Goal: Task Accomplishment & Management: Complete application form

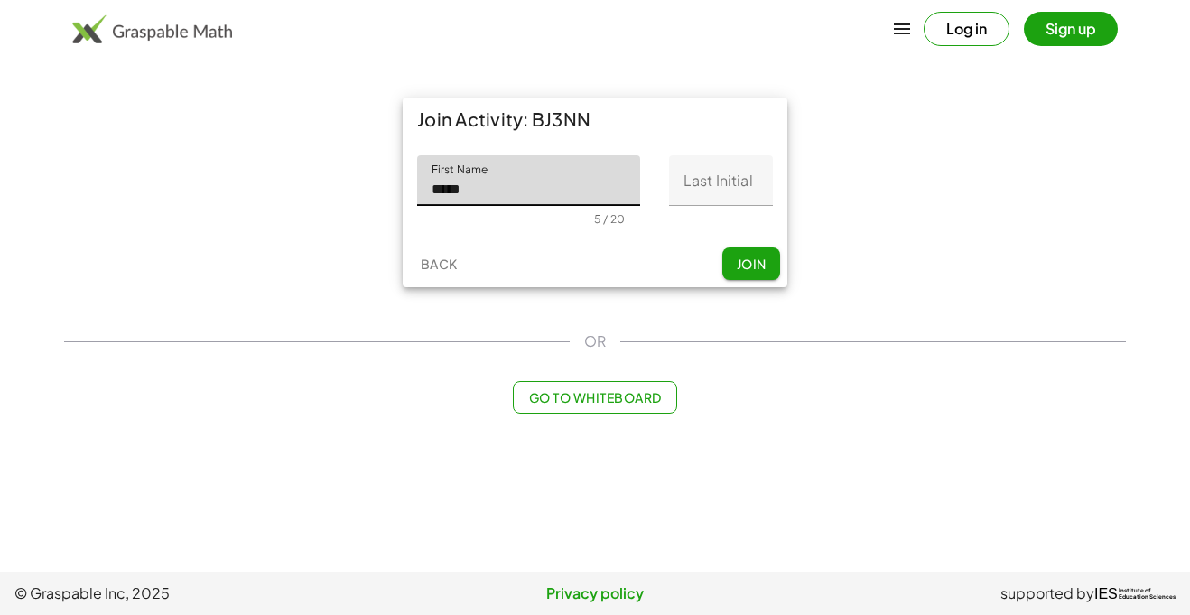
type input "*****"
click at [699, 180] on input "Last Initial" at bounding box center [721, 180] width 104 height 51
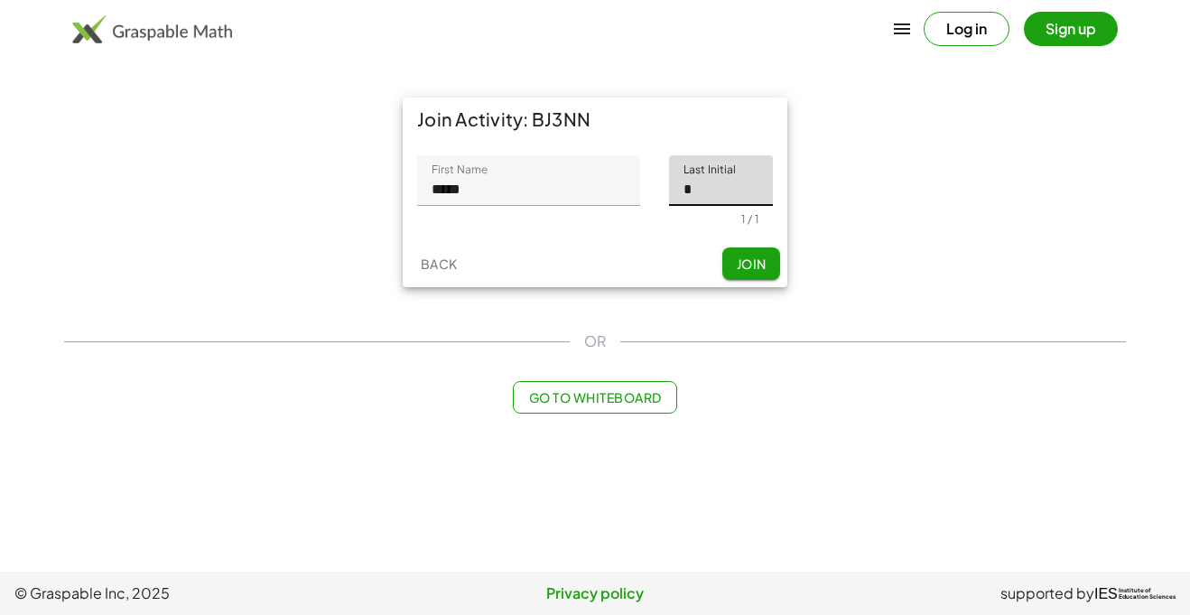
type input "*"
click at [754, 267] on span "Join" at bounding box center [751, 263] width 30 height 16
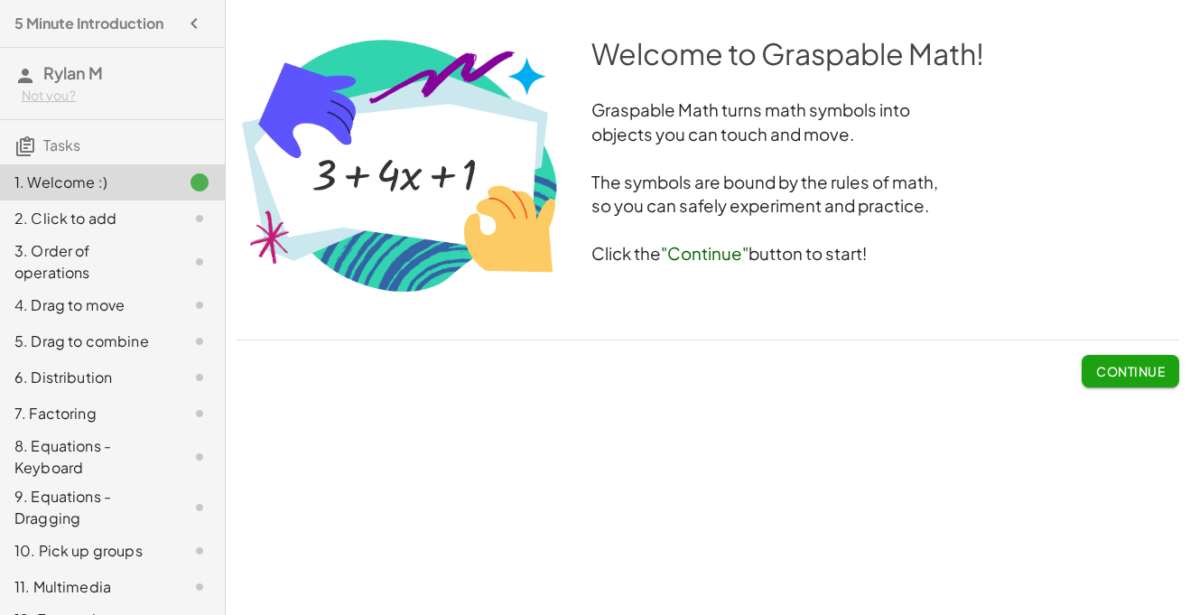
click at [1138, 366] on span "Continue" at bounding box center [1130, 371] width 69 height 16
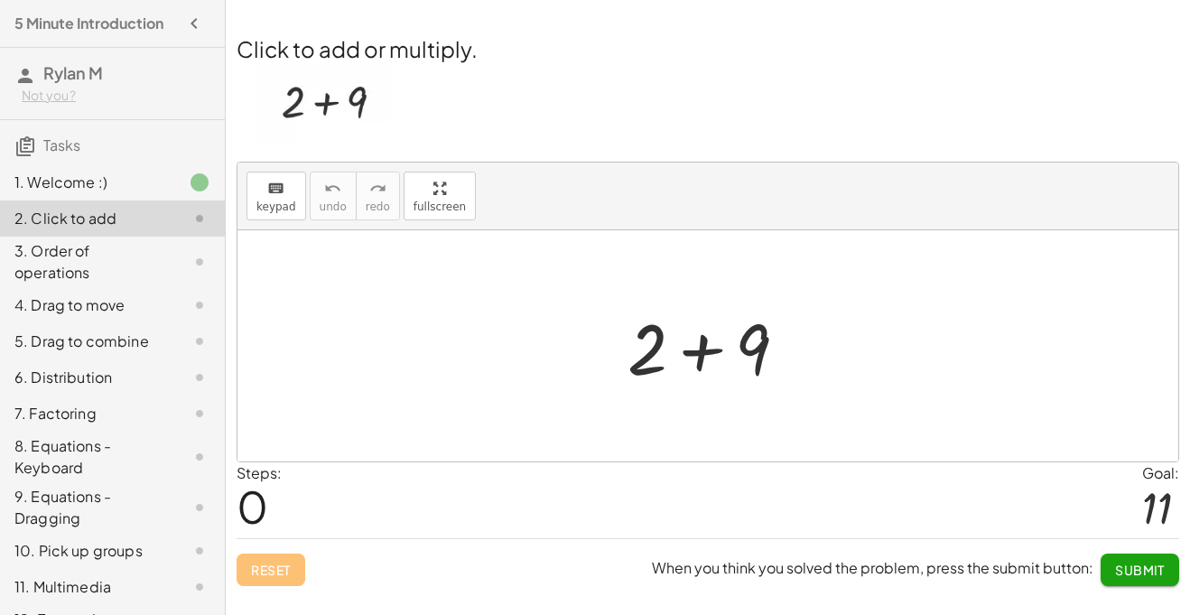
click at [691, 348] on div at bounding box center [714, 346] width 192 height 93
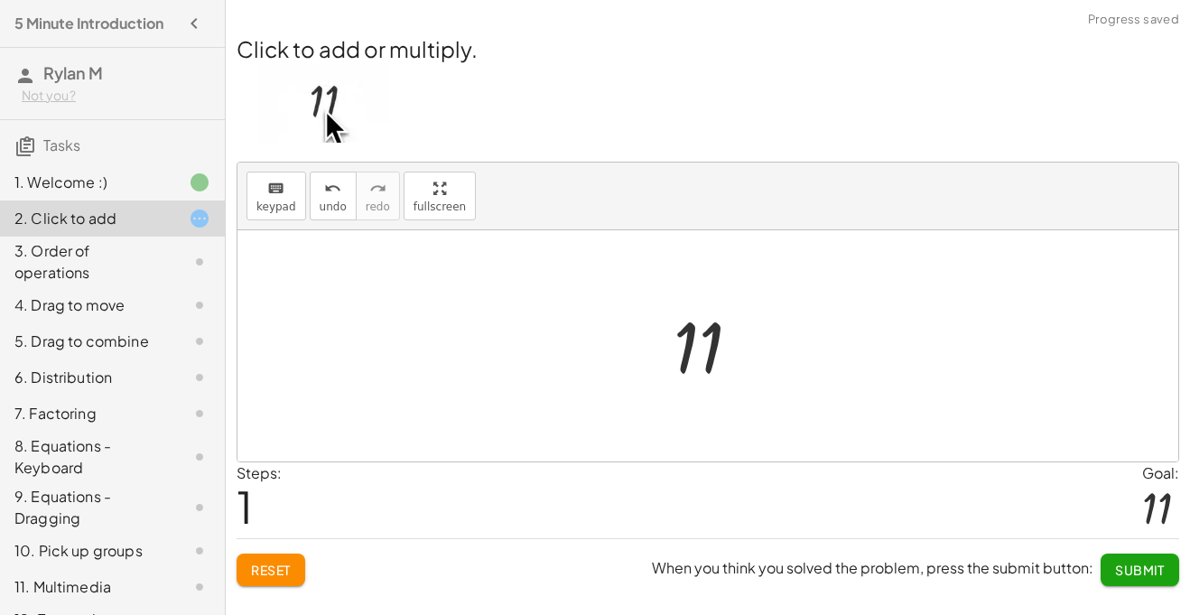
click at [691, 344] on div at bounding box center [713, 345] width 99 height 89
click at [1156, 583] on button "Submit" at bounding box center [1139, 569] width 79 height 32
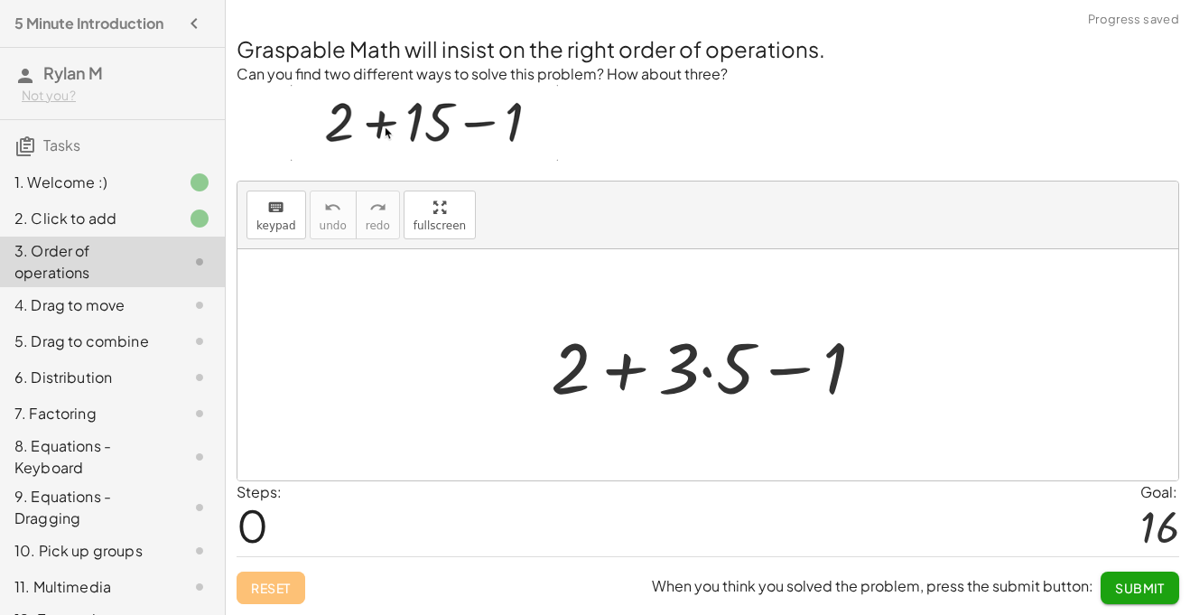
click at [691, 385] on div at bounding box center [715, 365] width 347 height 93
click at [725, 371] on div at bounding box center [715, 365] width 347 height 93
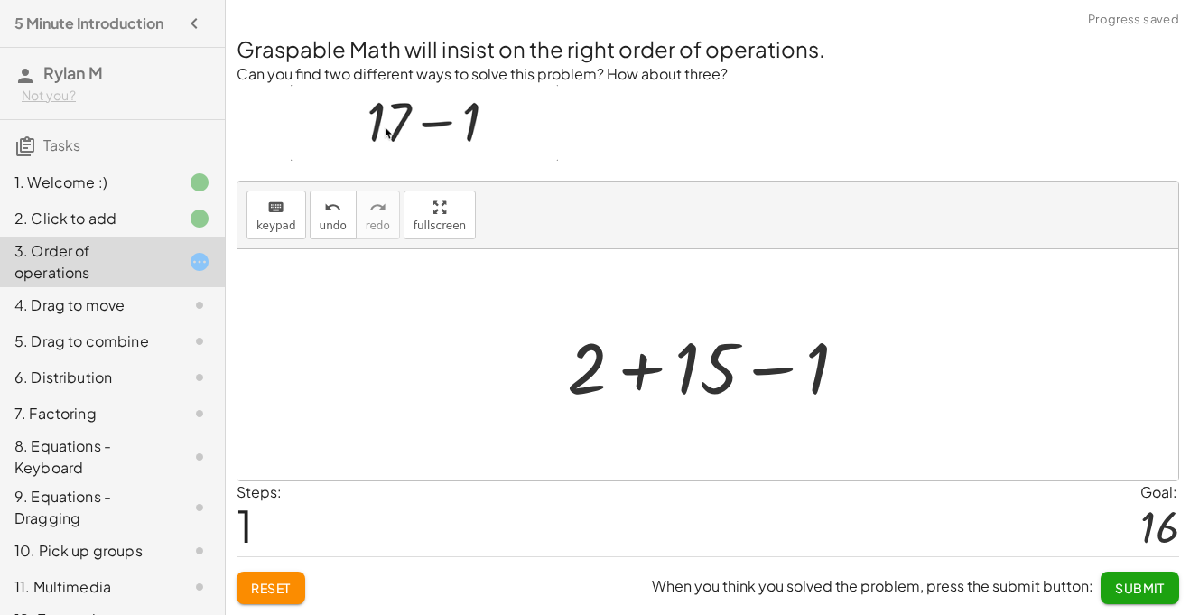
click at [576, 387] on div at bounding box center [714, 365] width 313 height 93
click at [664, 370] on div at bounding box center [714, 365] width 313 height 93
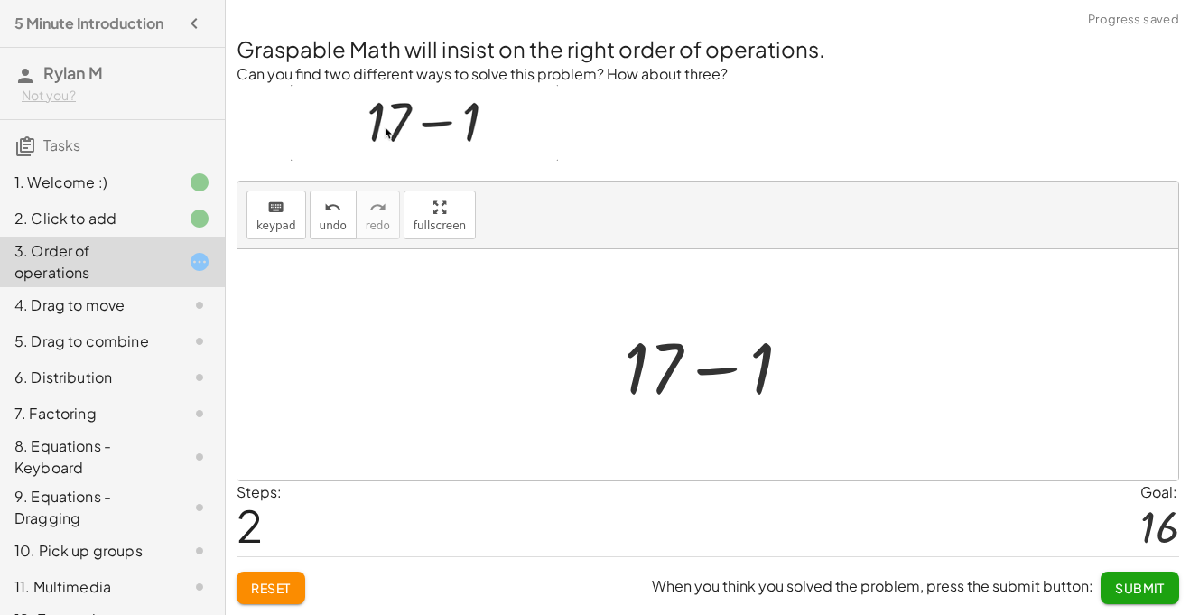
click at [720, 373] on div at bounding box center [715, 365] width 200 height 93
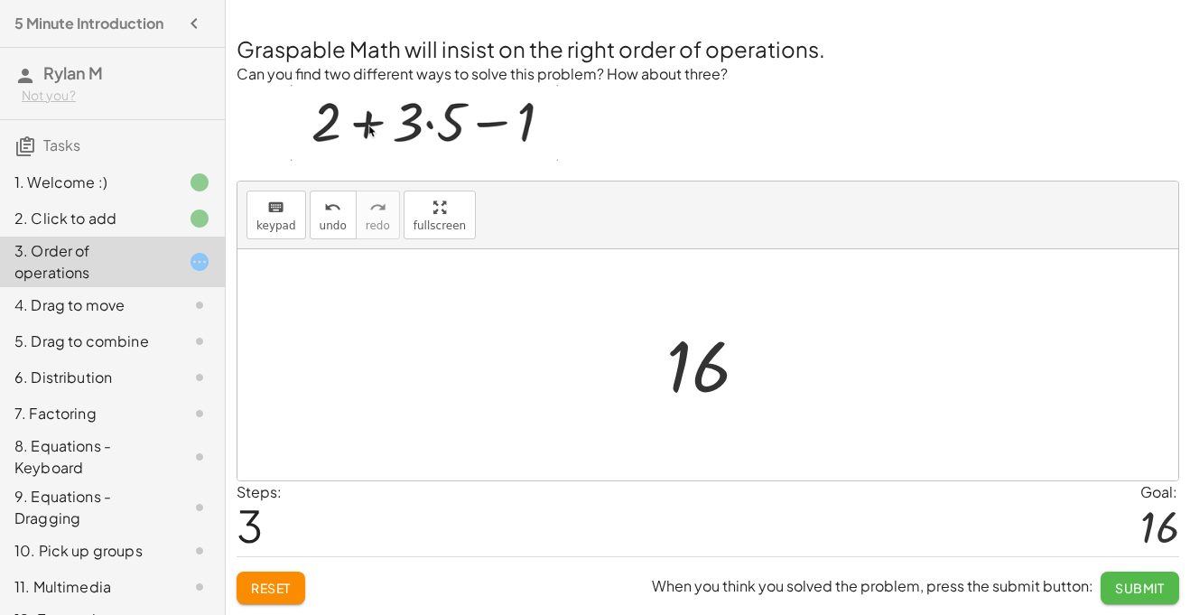
click at [1117, 593] on span "Submit" at bounding box center [1140, 588] width 50 height 16
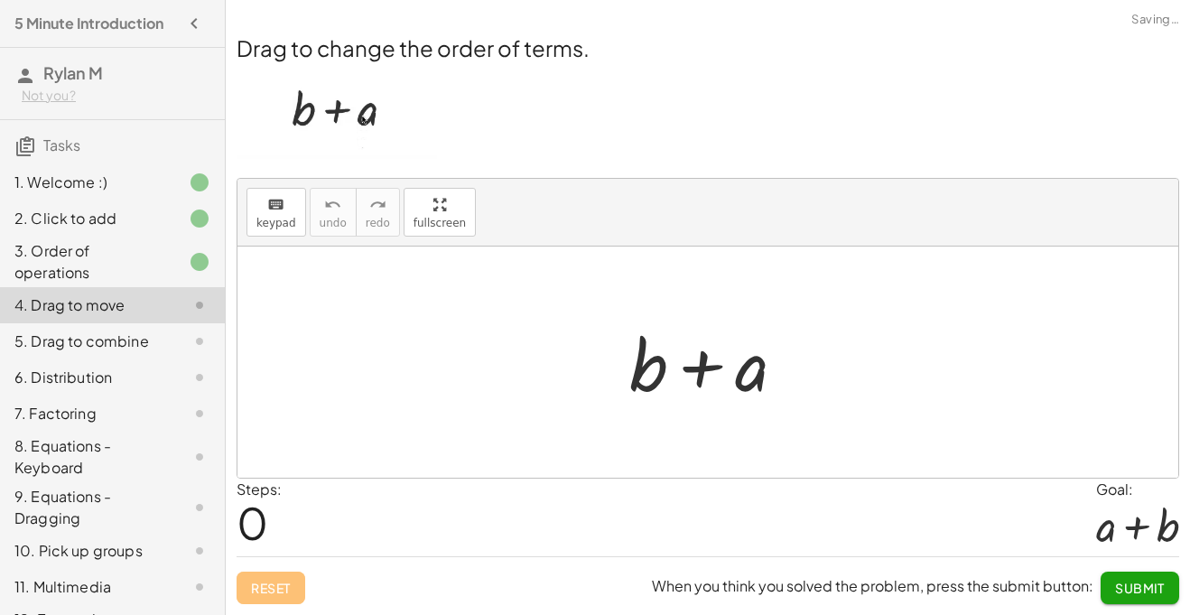
click at [710, 377] on div at bounding box center [714, 362] width 189 height 93
drag, startPoint x: 650, startPoint y: 349, endPoint x: 458, endPoint y: 373, distance: 193.7
click at [458, 373] on div "+ b + b + a" at bounding box center [707, 361] width 941 height 231
drag, startPoint x: 648, startPoint y: 371, endPoint x: 747, endPoint y: 378, distance: 99.6
click at [747, 378] on div at bounding box center [714, 362] width 189 height 93
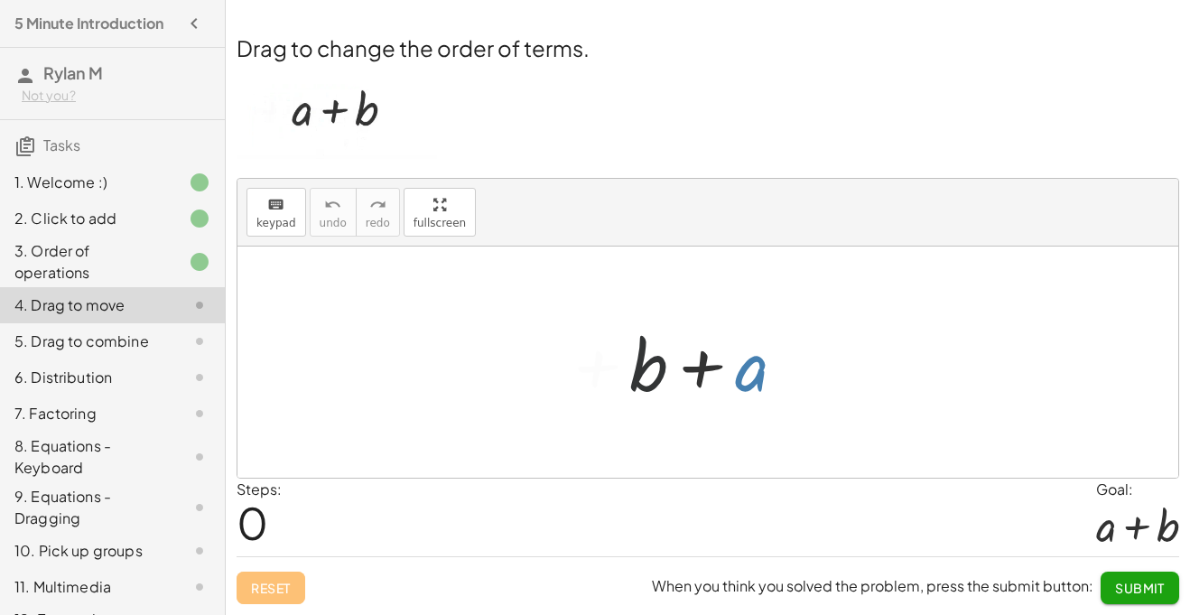
click at [747, 378] on div at bounding box center [714, 362] width 189 height 93
drag, startPoint x: 645, startPoint y: 351, endPoint x: 792, endPoint y: 339, distance: 147.6
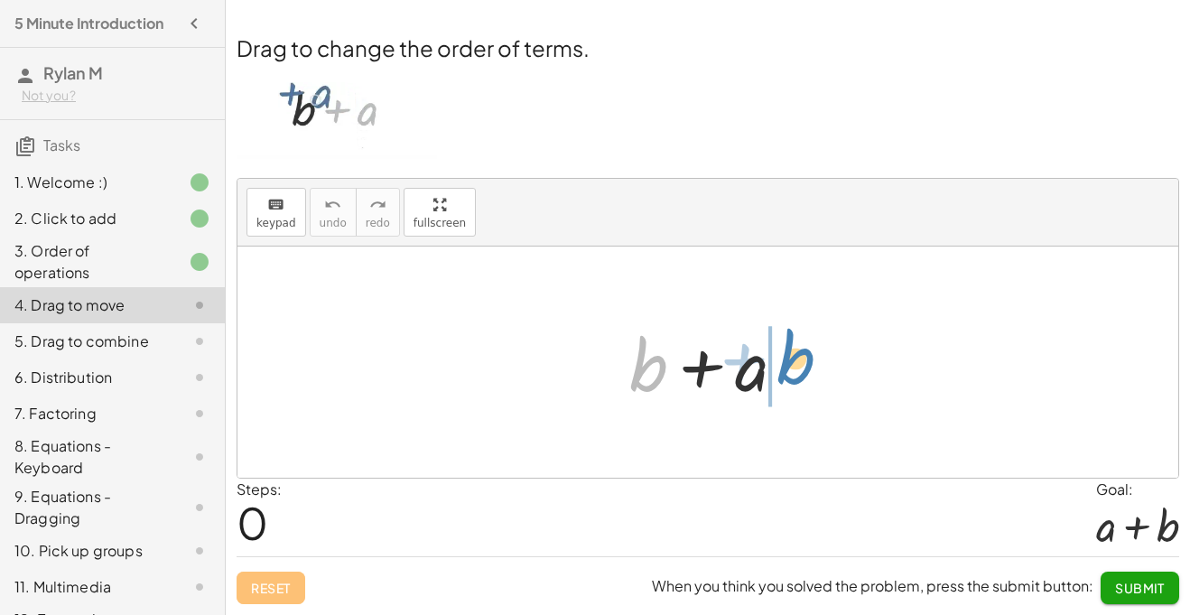
click at [792, 339] on div at bounding box center [714, 362] width 189 height 93
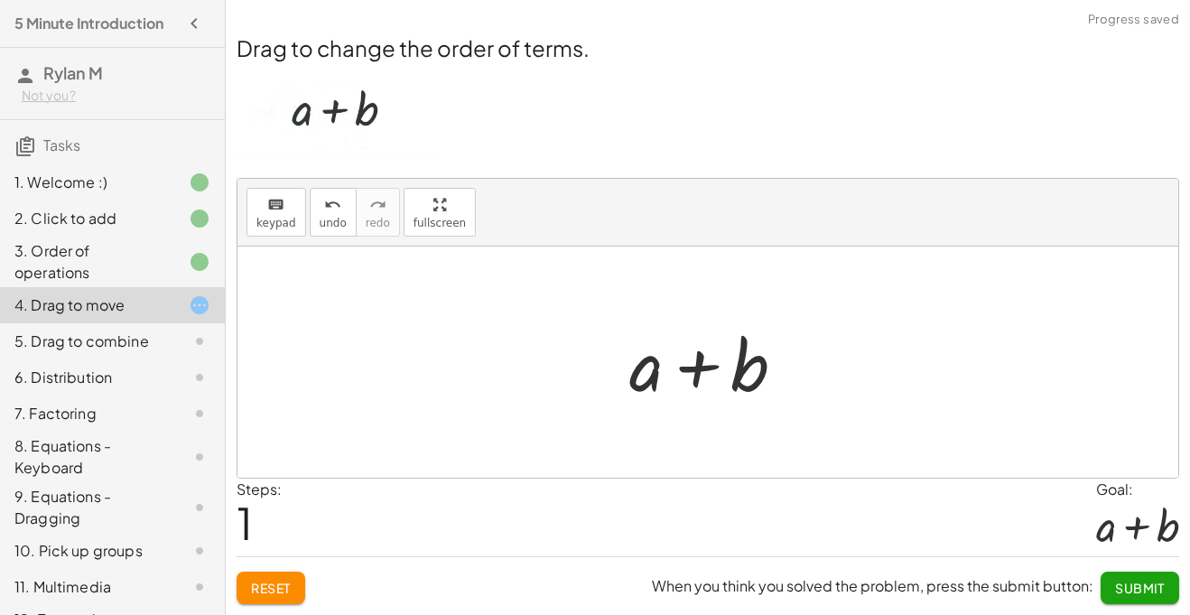
click at [1136, 597] on button "Submit" at bounding box center [1139, 587] width 79 height 32
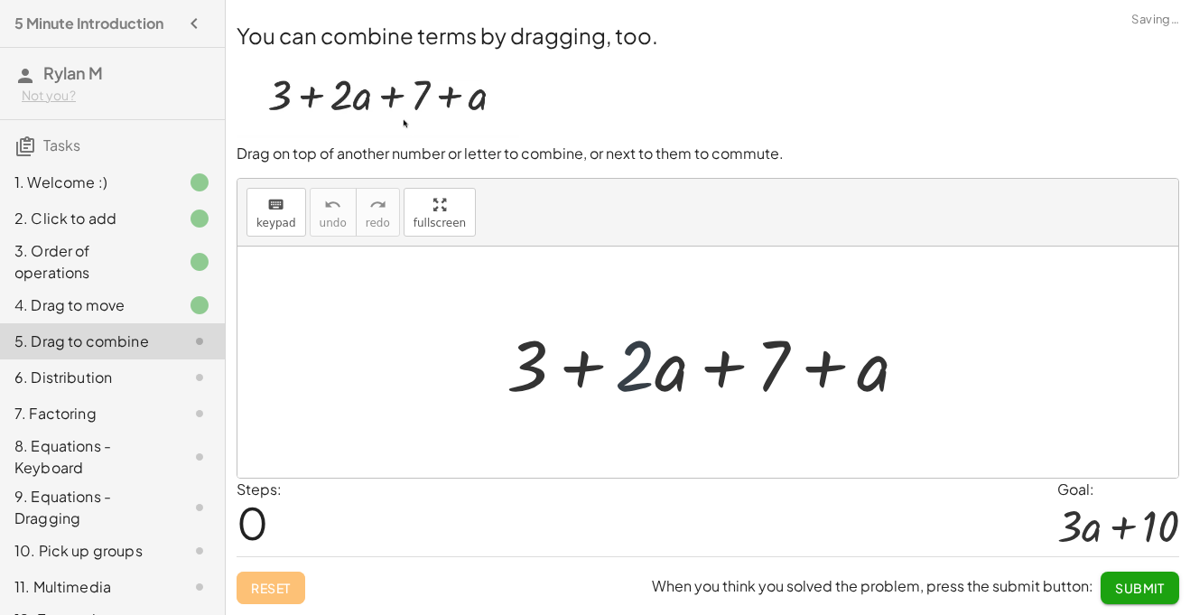
drag, startPoint x: 629, startPoint y: 378, endPoint x: 619, endPoint y: 378, distance: 9.9
click at [618, 378] on div at bounding box center [714, 362] width 434 height 93
click at [668, 386] on div at bounding box center [714, 362] width 434 height 93
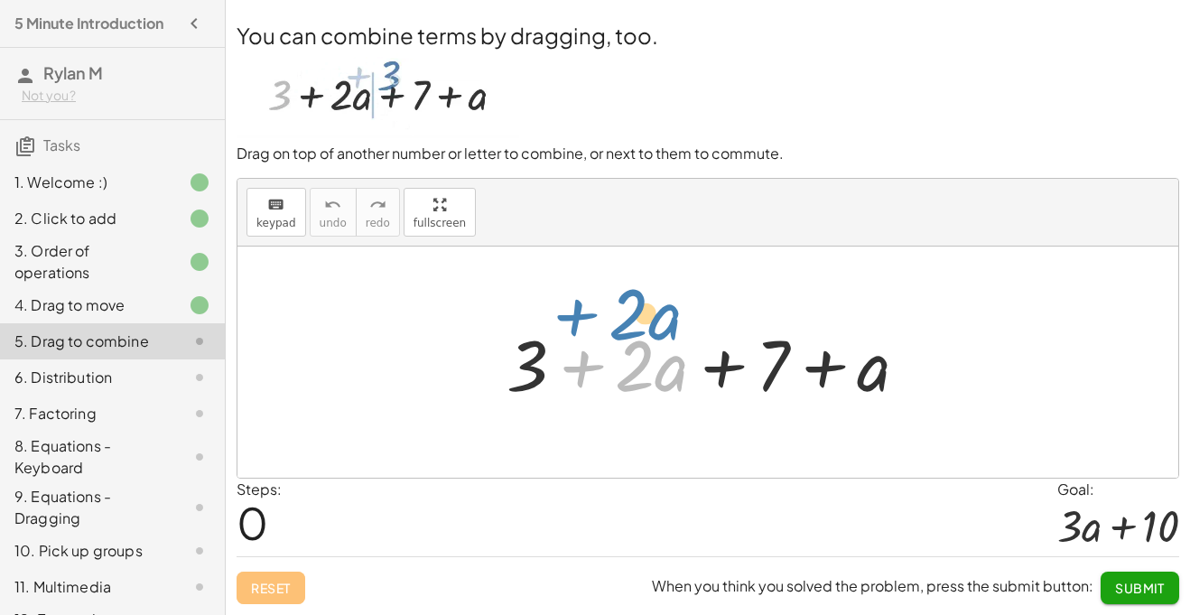
drag, startPoint x: 566, startPoint y: 372, endPoint x: 560, endPoint y: 332, distance: 40.2
click at [560, 332] on div at bounding box center [714, 362] width 434 height 93
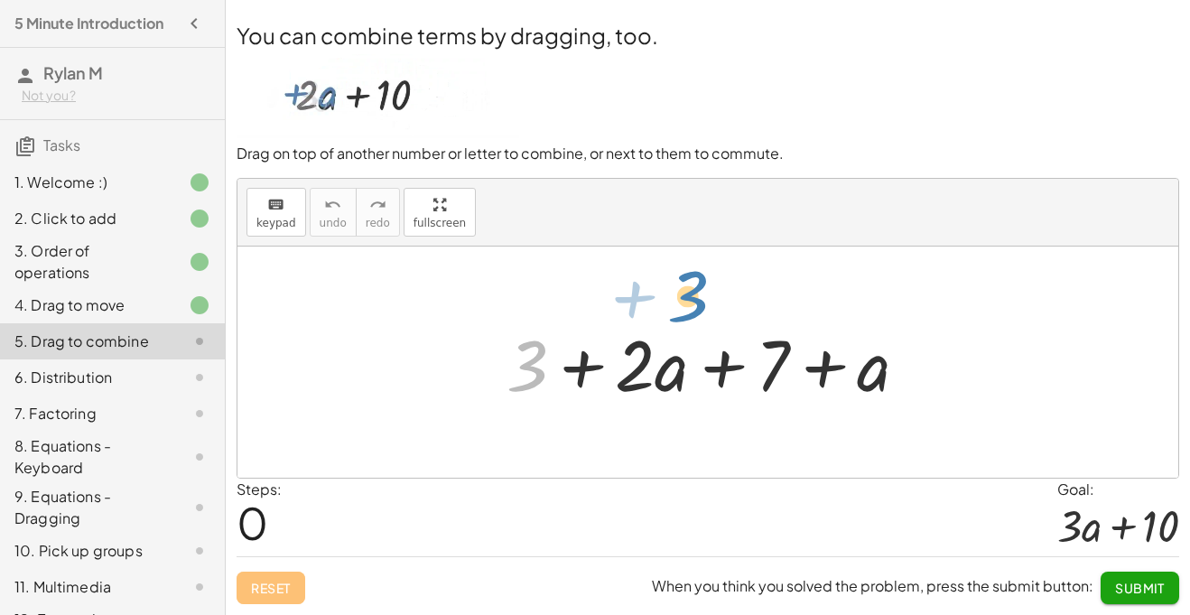
drag, startPoint x: 515, startPoint y: 369, endPoint x: 777, endPoint y: 320, distance: 266.4
click at [777, 320] on div at bounding box center [714, 362] width 434 height 93
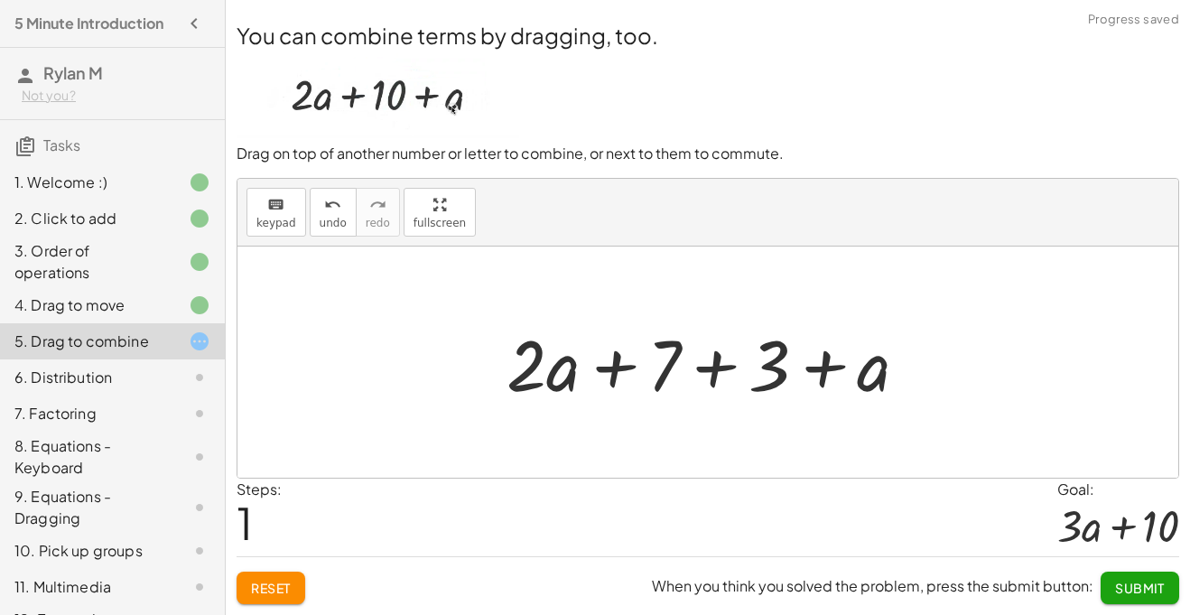
click at [1147, 603] on button "Submit" at bounding box center [1139, 587] width 79 height 32
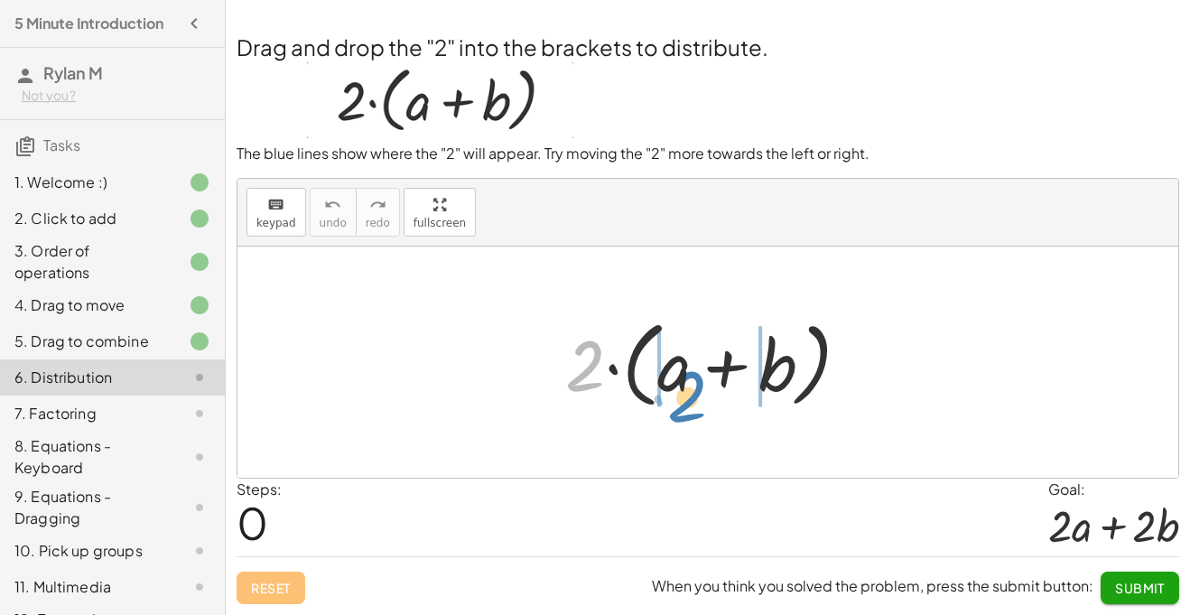
drag, startPoint x: 595, startPoint y: 366, endPoint x: 683, endPoint y: 397, distance: 93.6
click at [683, 397] on div at bounding box center [714, 363] width 317 height 104
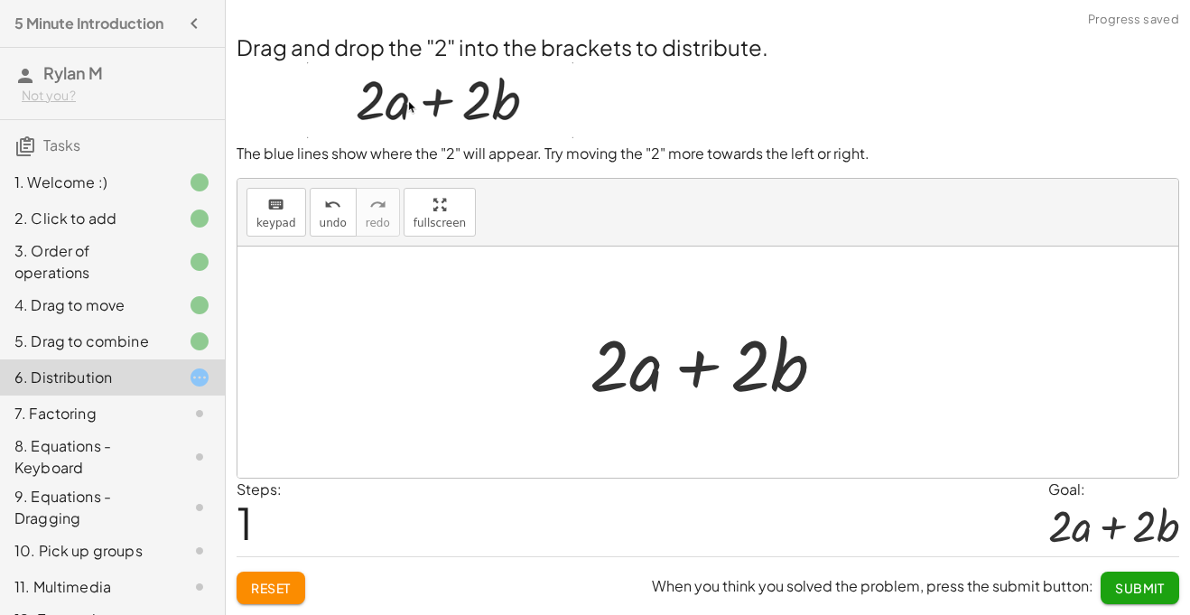
click at [1145, 589] on span "Submit" at bounding box center [1140, 588] width 50 height 16
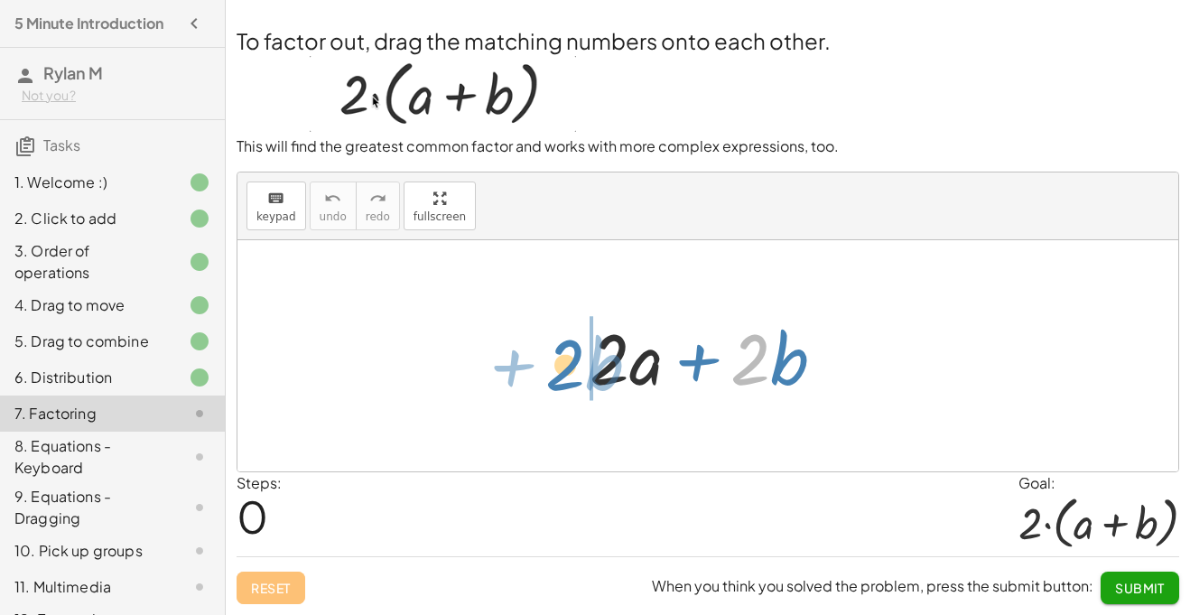
drag, startPoint x: 753, startPoint y: 363, endPoint x: 568, endPoint y: 368, distance: 185.1
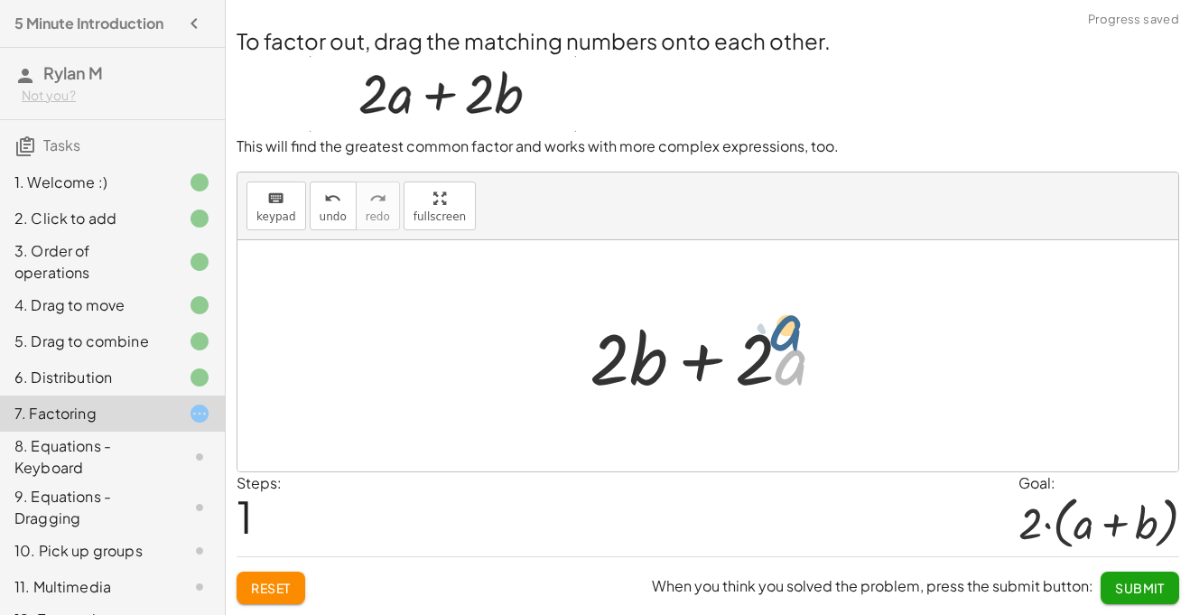
drag, startPoint x: 786, startPoint y: 365, endPoint x: 734, endPoint y: 308, distance: 77.3
click at [734, 308] on div "+ · 2 · a + · 2 · b · a + · 2 · a + · 2 · b" at bounding box center [707, 356] width 291 height 102
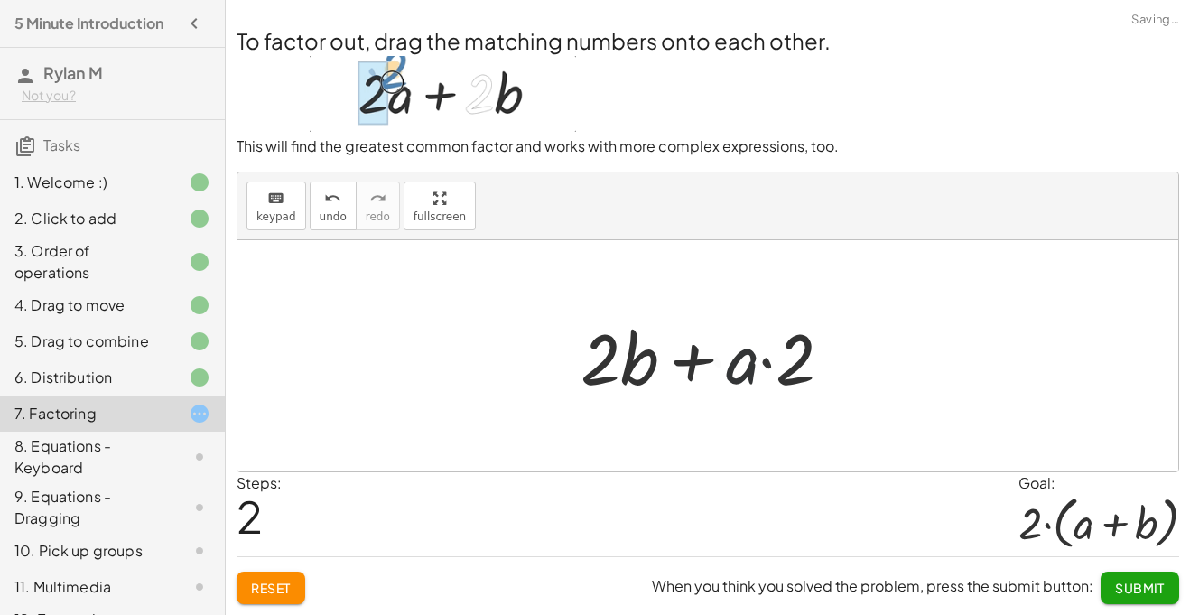
click at [726, 310] on div "+ · 2 · a + · 2 · b · a + · 2 · a + · 2 · b + · 2 · b + · 2 · a" at bounding box center [707, 356] width 308 height 102
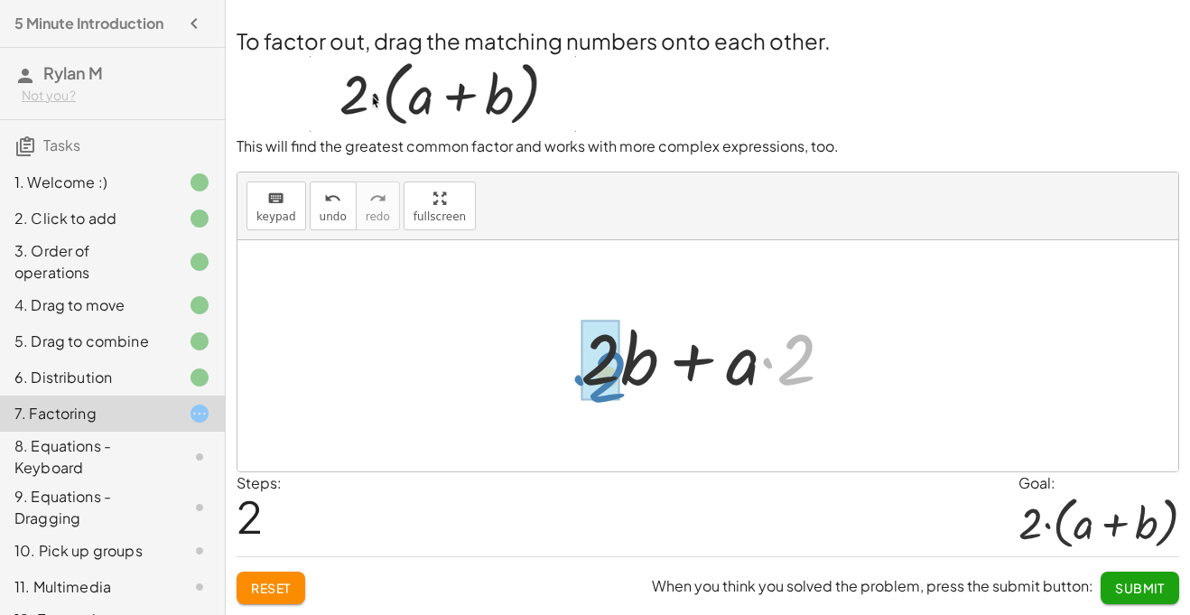
drag, startPoint x: 804, startPoint y: 374, endPoint x: 621, endPoint y: 371, distance: 183.3
click at [621, 371] on div at bounding box center [713, 356] width 285 height 93
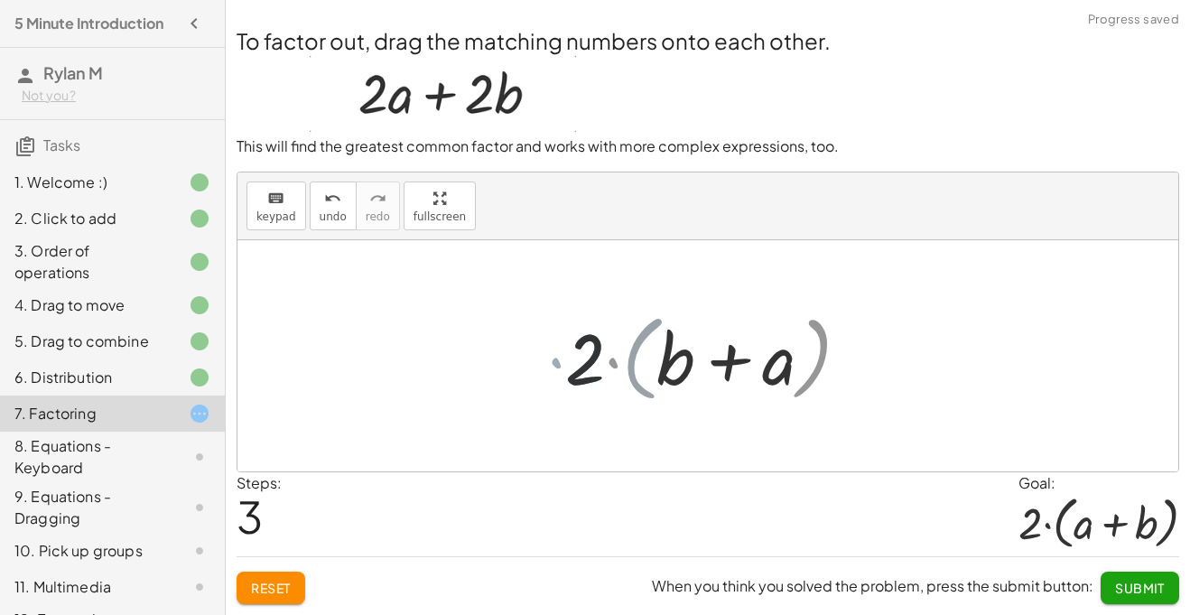
click at [632, 371] on div at bounding box center [714, 356] width 317 height 104
click at [787, 368] on div at bounding box center [714, 356] width 317 height 104
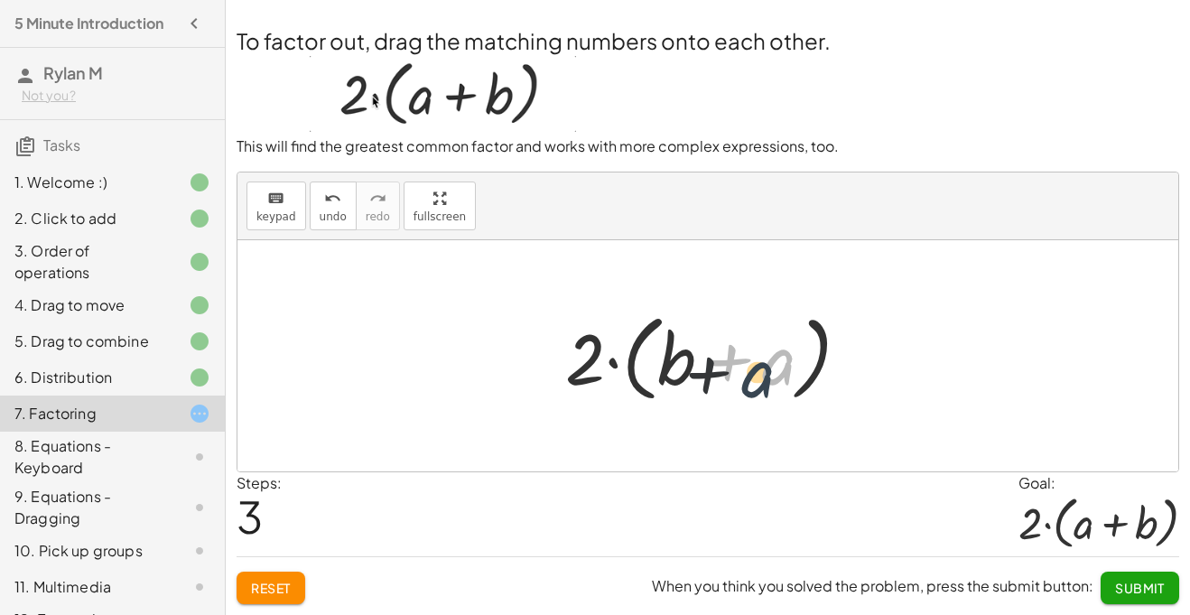
drag, startPoint x: 787, startPoint y: 368, endPoint x: 757, endPoint y: 386, distance: 34.8
click at [757, 386] on div at bounding box center [714, 356] width 317 height 104
drag, startPoint x: 757, startPoint y: 386, endPoint x: 645, endPoint y: 397, distance: 113.4
click at [645, 397] on div at bounding box center [714, 356] width 317 height 104
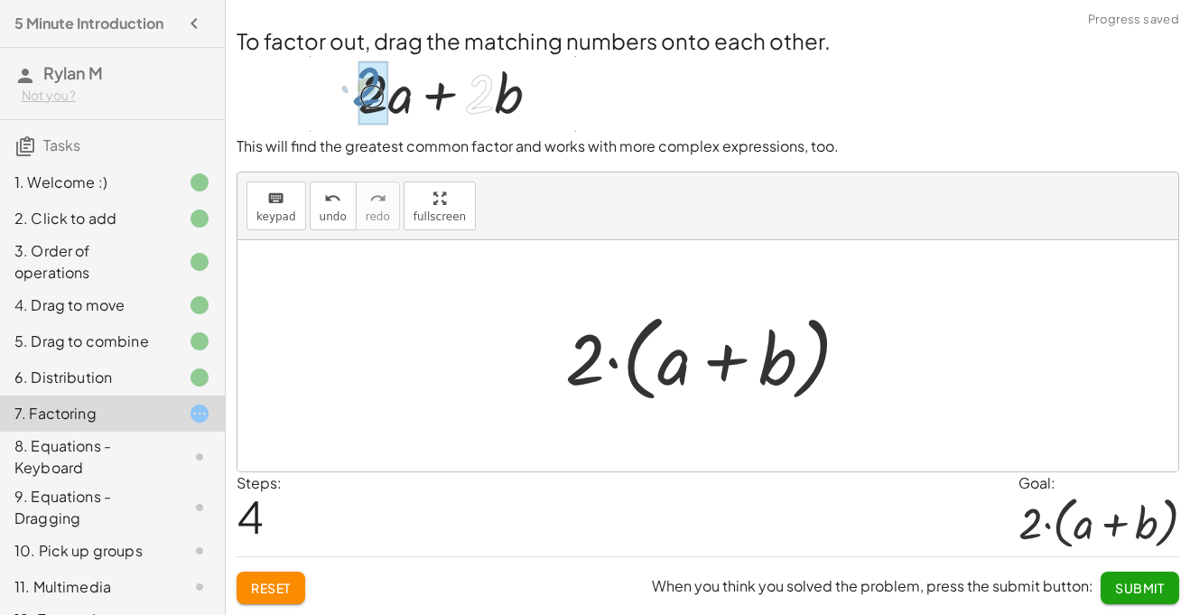
click at [1127, 599] on button "Submit" at bounding box center [1139, 587] width 79 height 32
